Goal: Check status

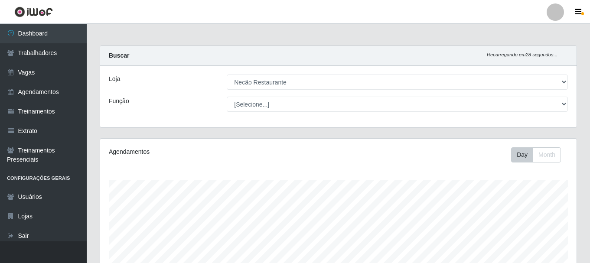
select select "334"
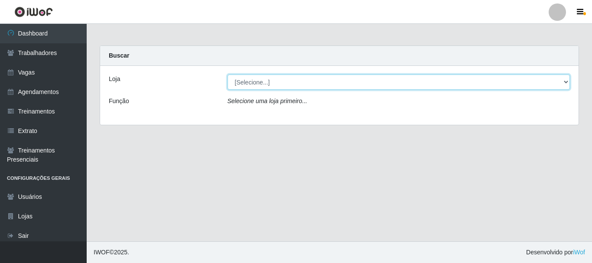
click at [275, 84] on select "[Selecione...] Necão Restaurante" at bounding box center [399, 82] width 343 height 15
select select "334"
click at [228, 75] on select "[Selecione...] Necão Restaurante" at bounding box center [399, 82] width 343 height 15
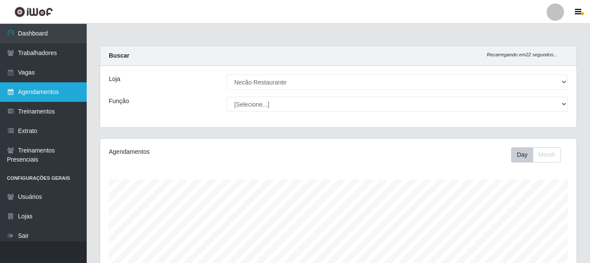
click at [44, 101] on link "Agendamentos" at bounding box center [43, 92] width 87 height 20
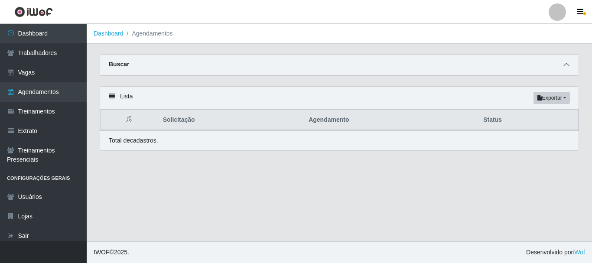
click at [566, 67] on icon at bounding box center [567, 65] width 6 height 6
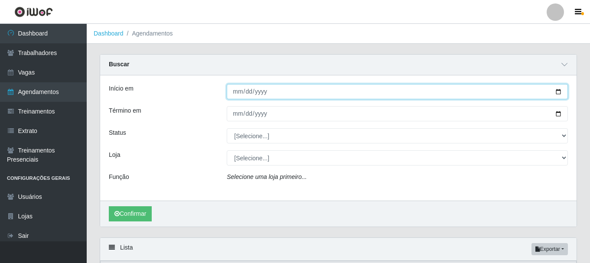
click at [558, 93] on input "Início em" at bounding box center [397, 91] width 341 height 15
type input "[DATE]"
click at [558, 91] on input "[DATE]" at bounding box center [397, 91] width 341 height 15
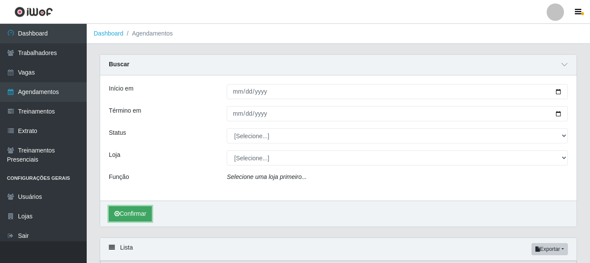
click at [145, 211] on button "Confirmar" at bounding box center [130, 213] width 43 height 15
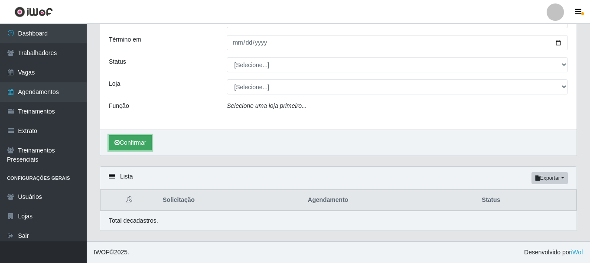
click at [139, 144] on button "Confirmar" at bounding box center [130, 142] width 43 height 15
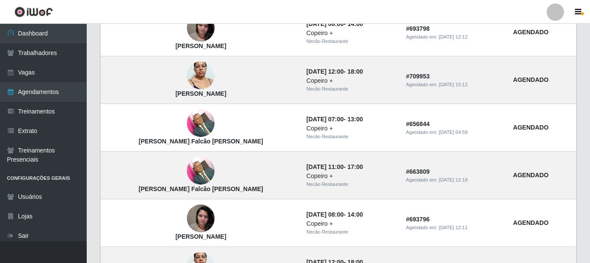
scroll to position [781, 0]
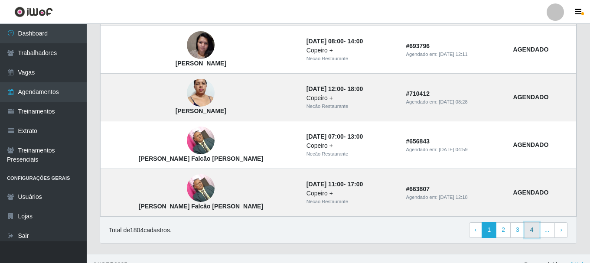
click at [533, 233] on link "4" at bounding box center [532, 231] width 15 height 16
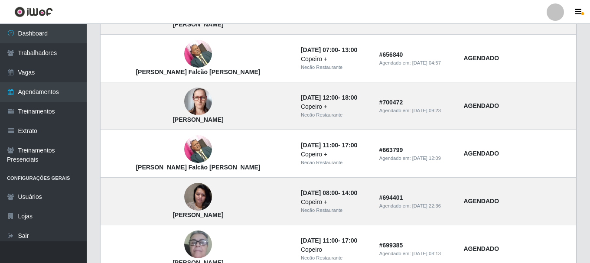
scroll to position [196, 0]
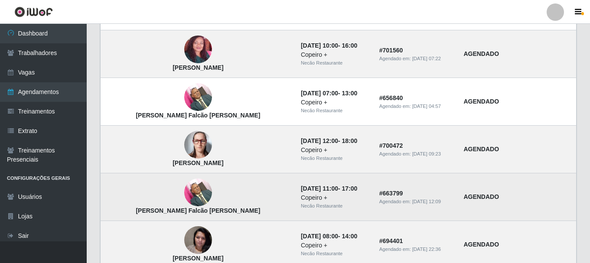
click at [410, 185] on td "# 663799 Agendado em: 02/07/2025, 12:09" at bounding box center [416, 197] width 85 height 48
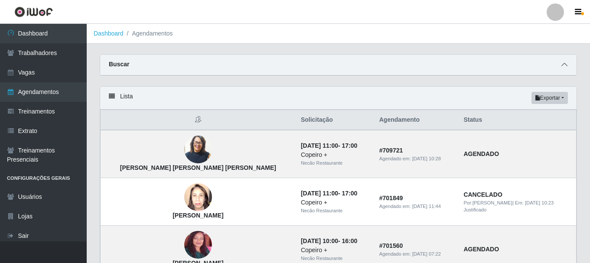
click at [568, 63] on span at bounding box center [565, 65] width 10 height 10
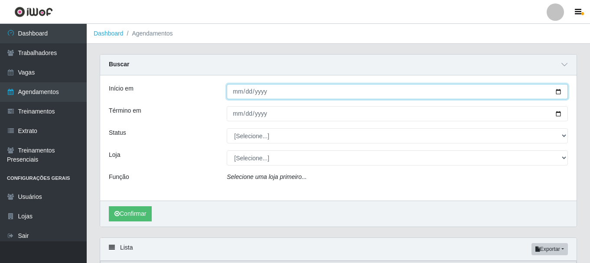
click at [557, 93] on input "[DATE]" at bounding box center [397, 91] width 341 height 15
type input "2025-08-31"
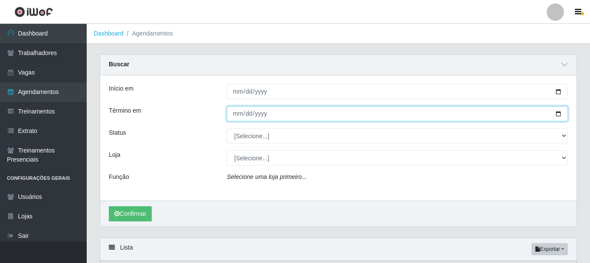
click at [559, 114] on input "Término em" at bounding box center [397, 113] width 341 height 15
type input "2025-08-31"
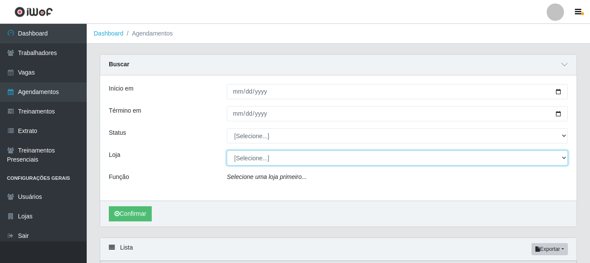
click at [266, 159] on select "[Selecione...] Necão Restaurante" at bounding box center [397, 158] width 341 height 15
select select "334"
click at [227, 151] on select "[Selecione...] Necão Restaurante" at bounding box center [397, 158] width 341 height 15
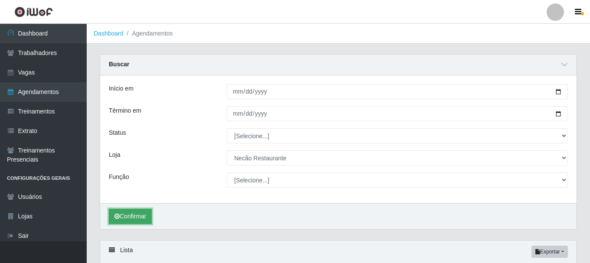
click at [136, 219] on button "Confirmar" at bounding box center [130, 216] width 43 height 15
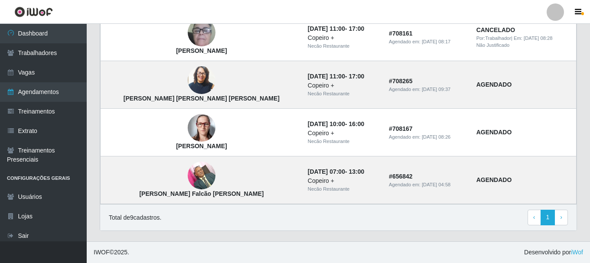
scroll to position [337, 0]
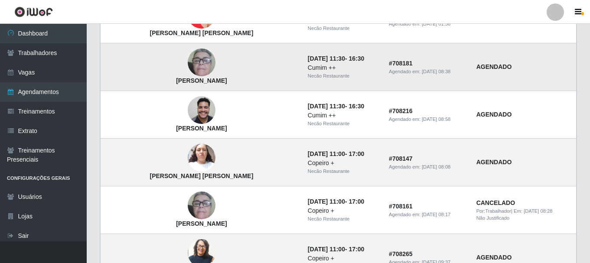
click at [384, 91] on td "# 708181 Agendado em: 16/08/2025, 08:38" at bounding box center [428, 67] width 88 height 48
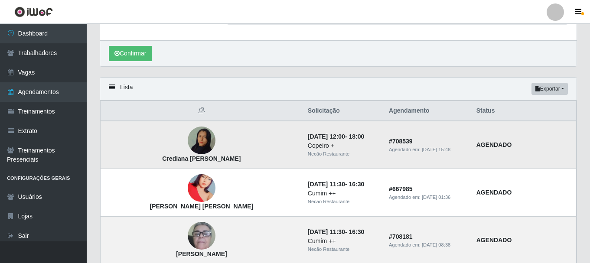
scroll to position [0, 0]
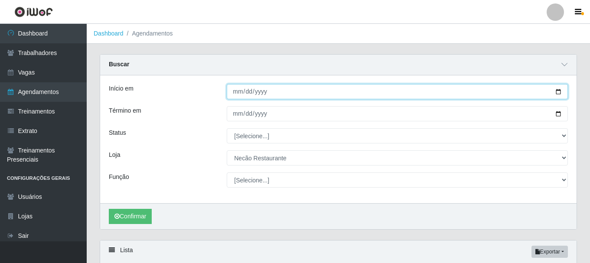
click at [560, 92] on input "2025-08-31" at bounding box center [397, 91] width 341 height 15
type input "2025-09-07"
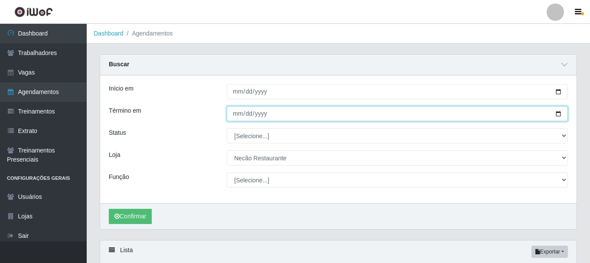
click at [562, 116] on input "2025-08-31" at bounding box center [397, 113] width 341 height 15
click at [560, 115] on input "2025-08-31" at bounding box center [397, 113] width 341 height 15
type input "2025-09-07"
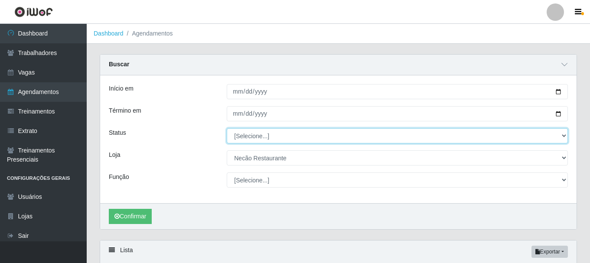
click at [259, 134] on select "[Selecione...] AGENDADO AGUARDANDO LIBERAR EM ANDAMENTO EM REVISÃO FINALIZADO C…" at bounding box center [397, 135] width 341 height 15
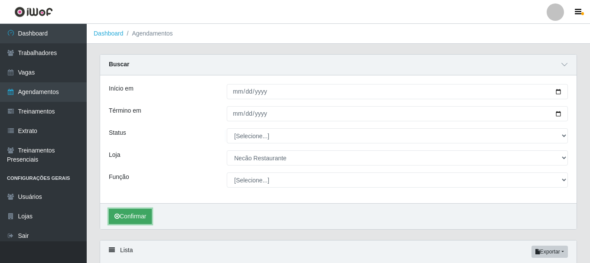
click at [133, 218] on button "Confirmar" at bounding box center [130, 216] width 43 height 15
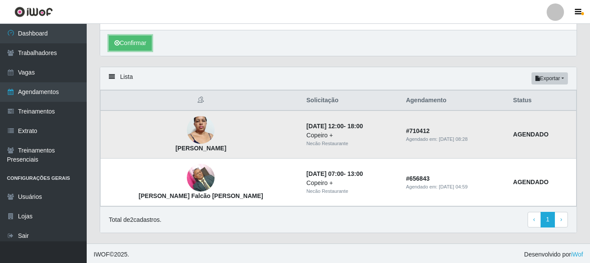
scroll to position [176, 0]
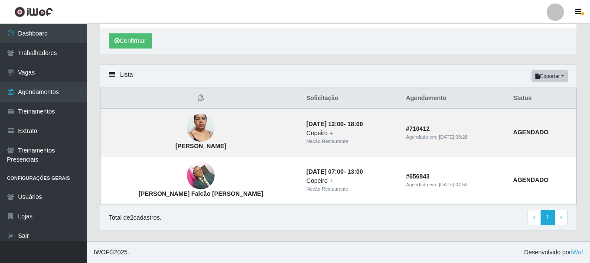
click at [364, 223] on div "Total de 2 cadastros. ‹ Previous 1 › Next" at bounding box center [338, 218] width 459 height 16
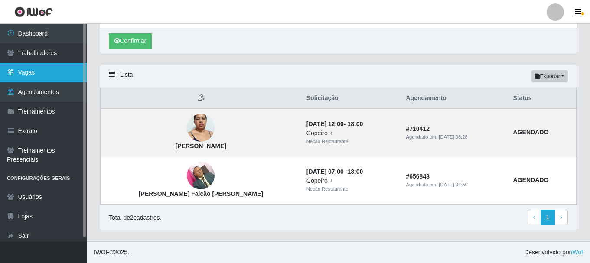
click at [30, 71] on link "Vagas" at bounding box center [43, 73] width 87 height 20
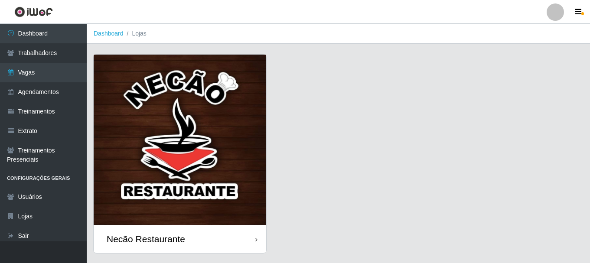
click at [210, 146] on img at bounding box center [180, 140] width 173 height 170
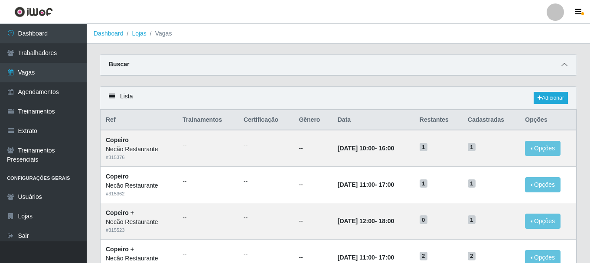
click at [567, 67] on icon at bounding box center [565, 65] width 6 height 6
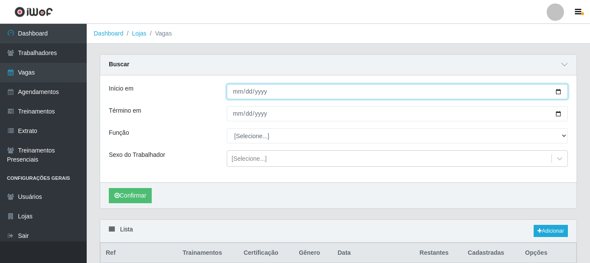
click at [558, 95] on input "Início em" at bounding box center [397, 91] width 341 height 15
type input "2025-09-07"
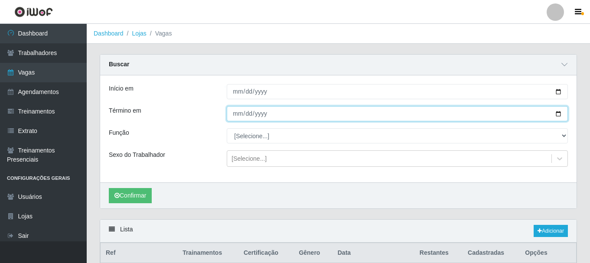
click at [560, 114] on input "Término em" at bounding box center [397, 113] width 341 height 15
type input "2025-09-07"
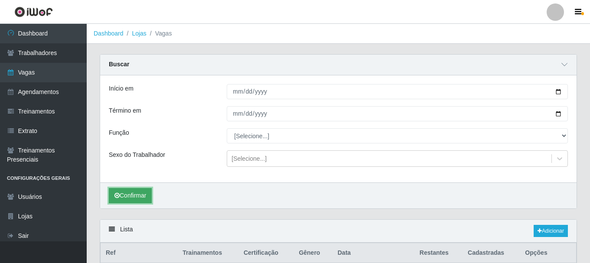
click at [141, 196] on button "Confirmar" at bounding box center [130, 195] width 43 height 15
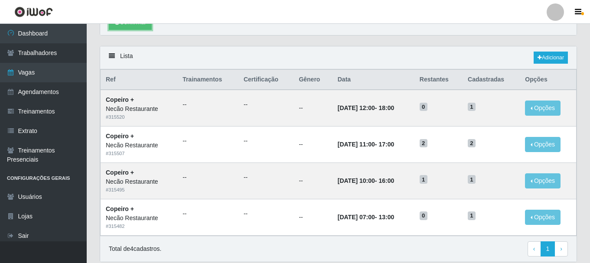
scroll to position [205, 0]
